Goal: Transaction & Acquisition: Subscribe to service/newsletter

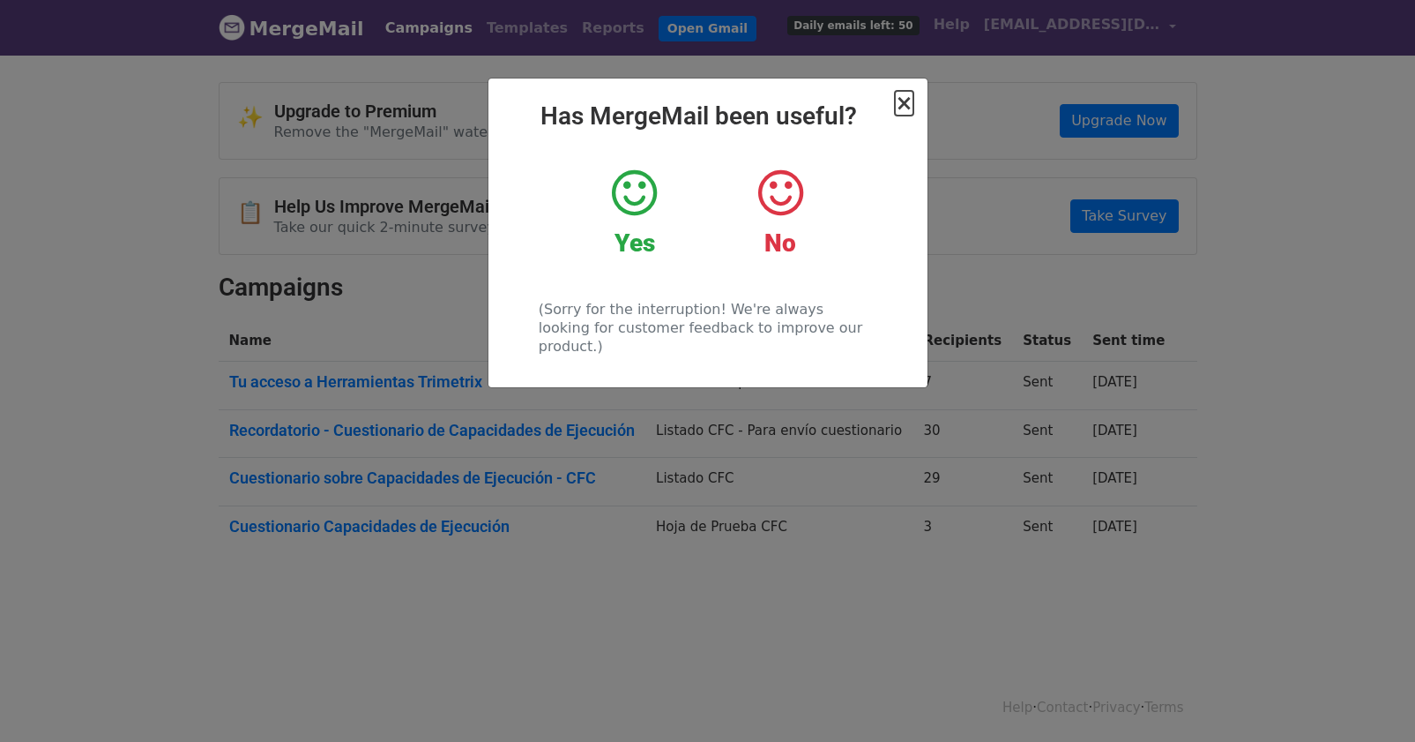
click at [906, 101] on span "×" at bounding box center [904, 103] width 18 height 25
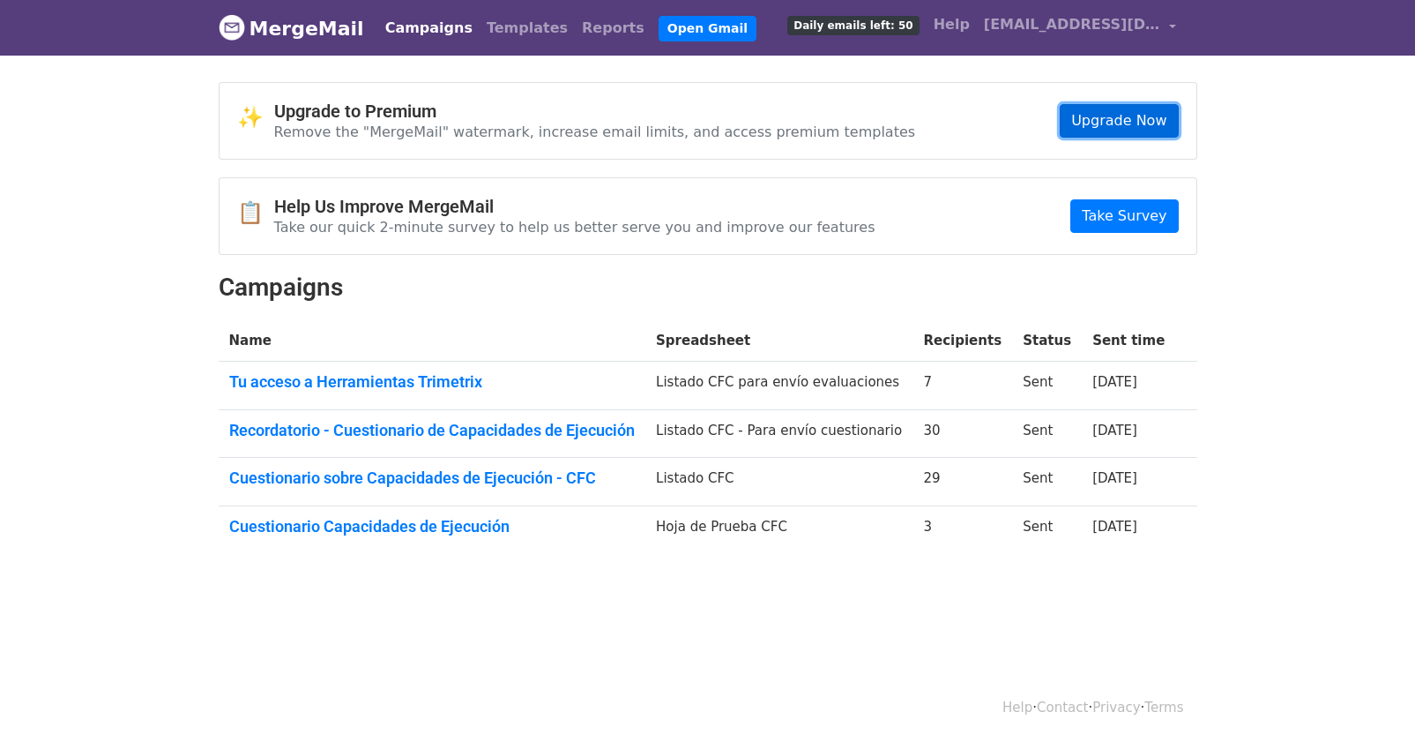
click at [1108, 115] on link "Upgrade Now" at bounding box center [1119, 121] width 118 height 34
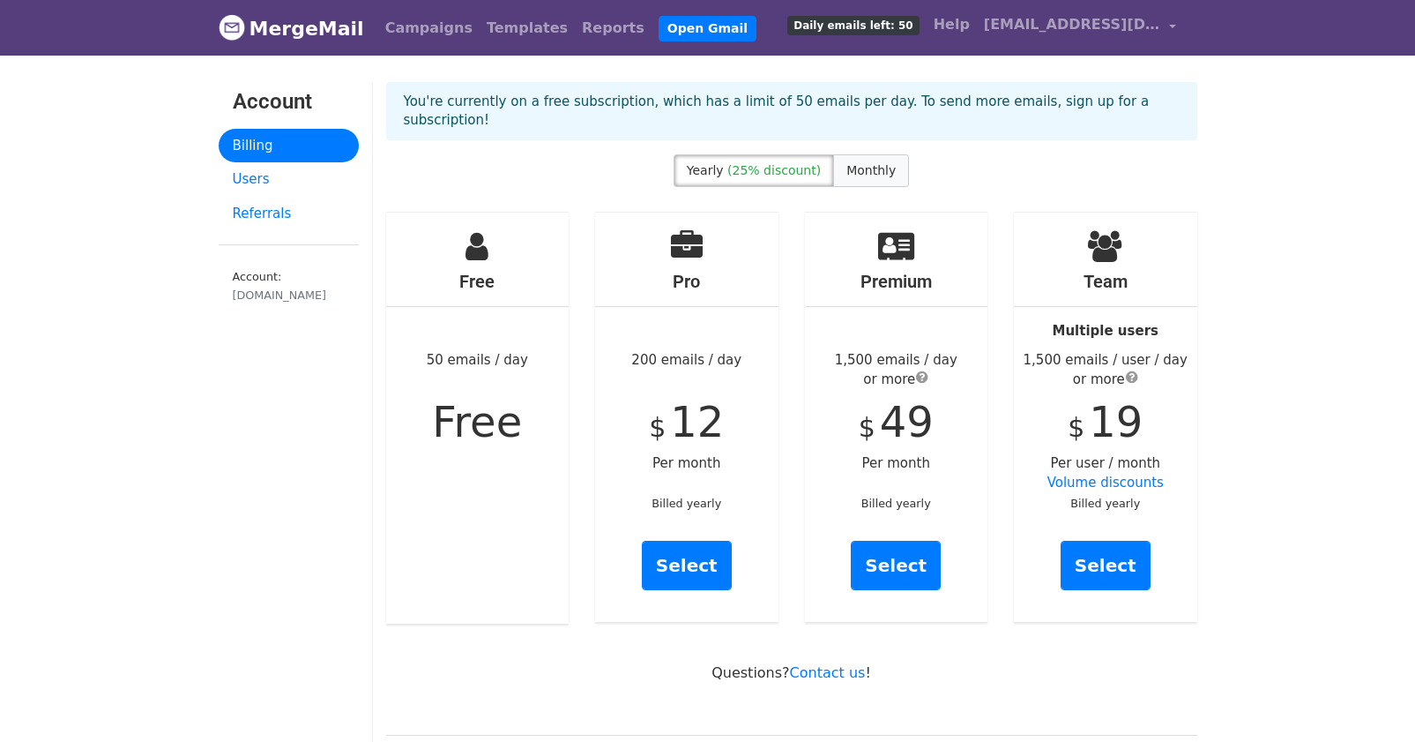
click at [861, 163] on span "Monthly" at bounding box center [870, 170] width 49 height 14
click at [689, 545] on link "Select" at bounding box center [687, 565] width 90 height 49
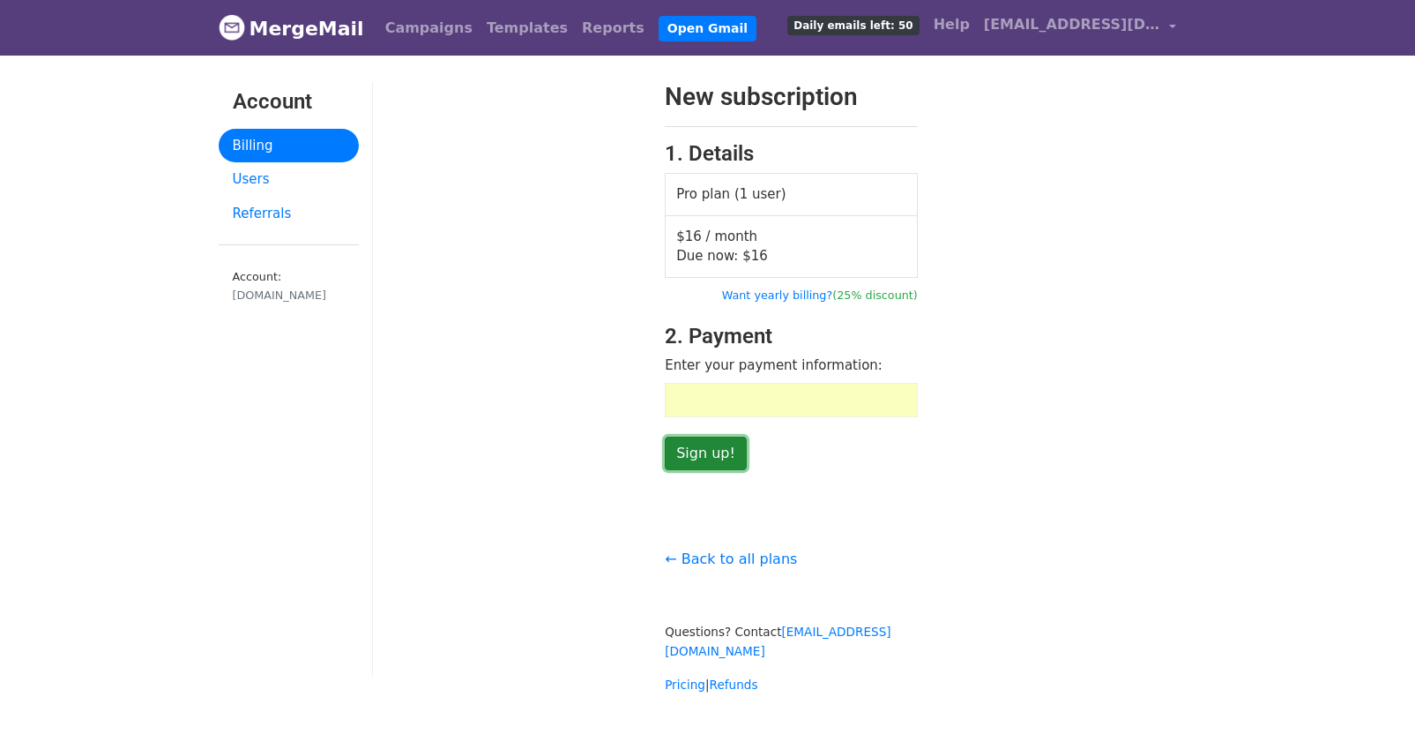
click at [703, 446] on input "Sign up!" at bounding box center [706, 453] width 82 height 34
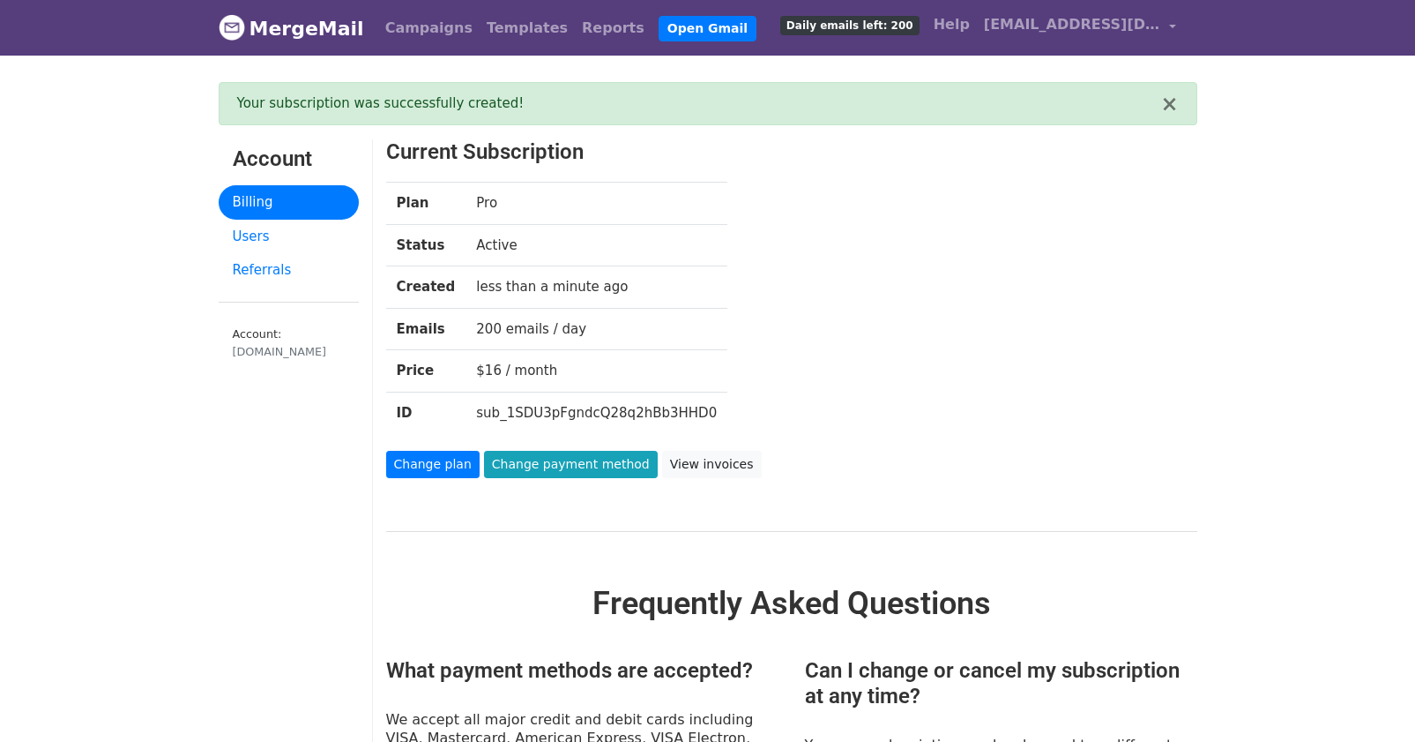
click at [318, 31] on link "MergeMail" at bounding box center [291, 28] width 145 height 37
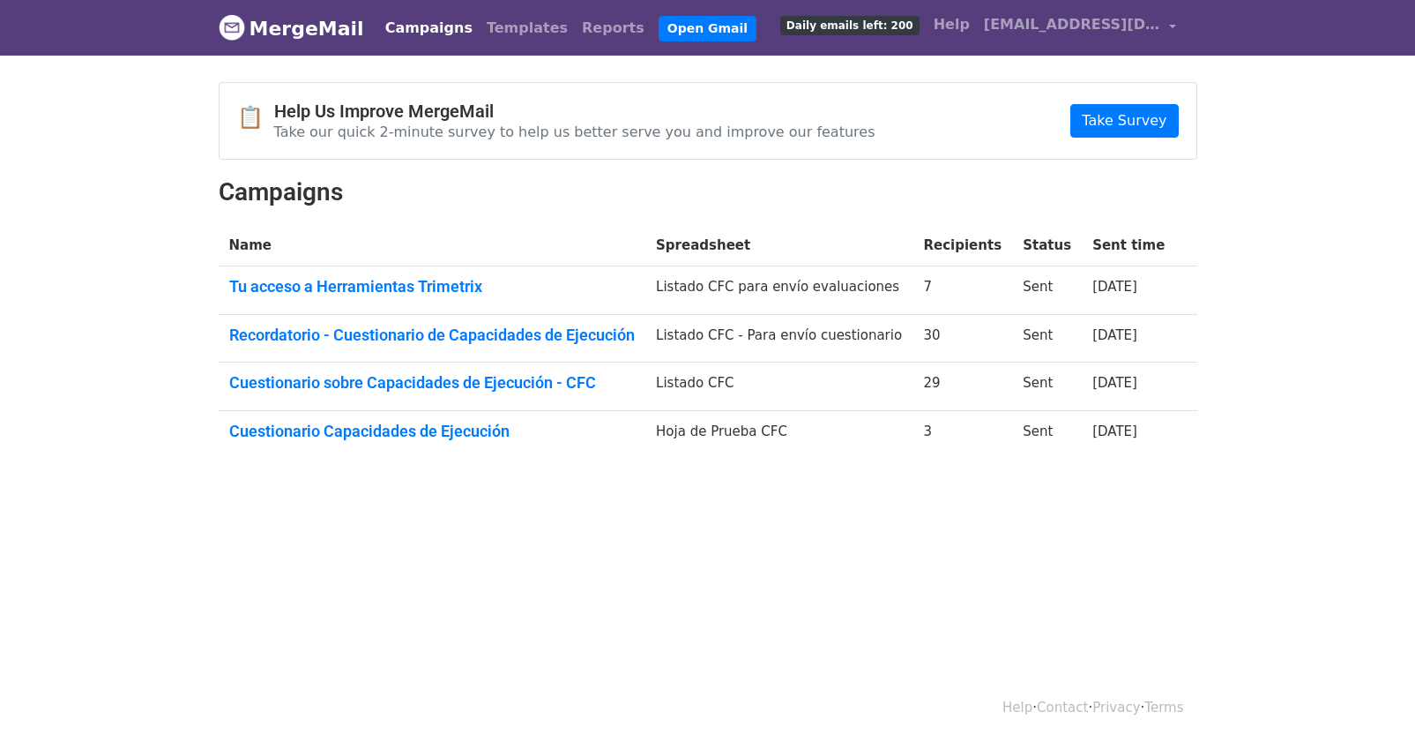
click at [409, 23] on link "Campaigns" at bounding box center [428, 28] width 101 height 35
